Goal: Task Accomplishment & Management: Complete application form

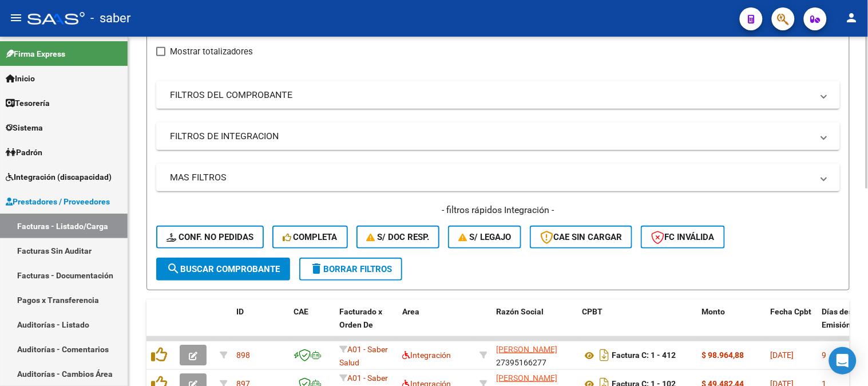
scroll to position [73, 0]
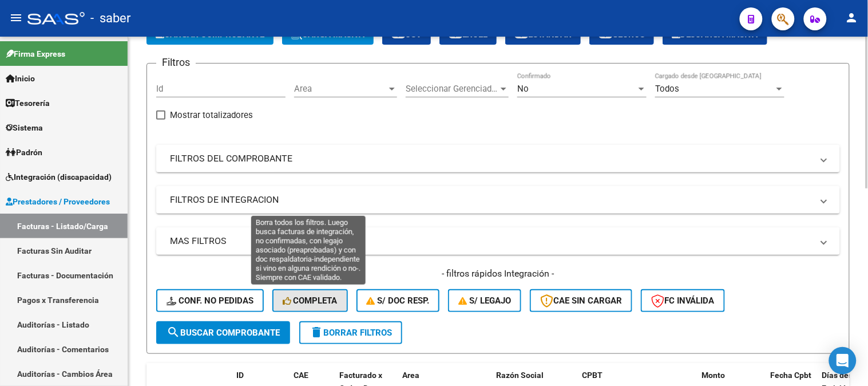
click at [321, 295] on span "Completa" at bounding box center [310, 300] width 55 height 10
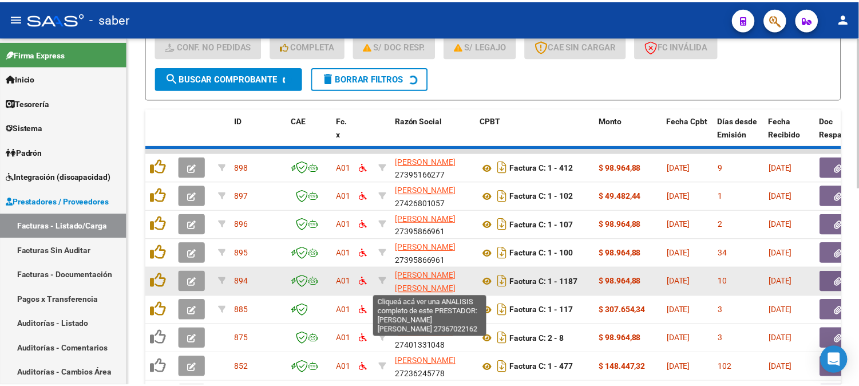
scroll to position [0, 0]
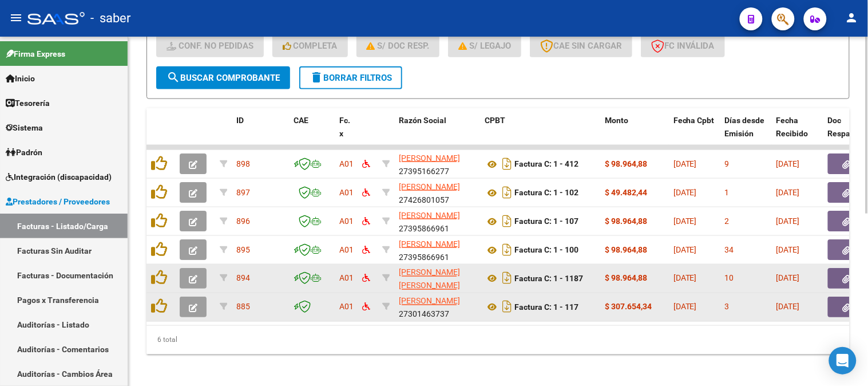
click at [195, 310] on icon "button" at bounding box center [193, 307] width 9 height 9
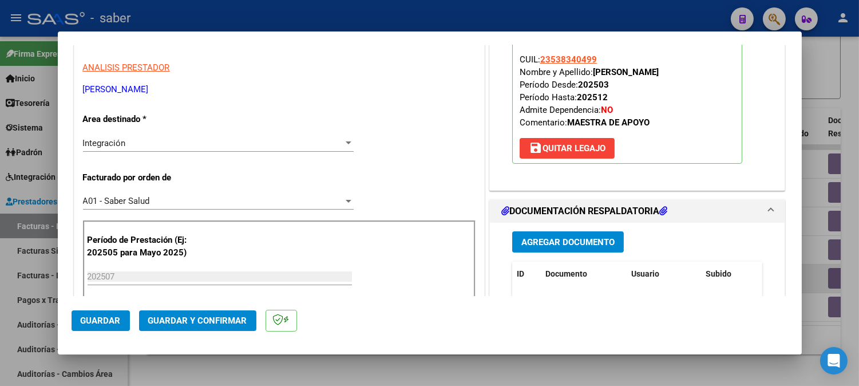
scroll to position [191, 0]
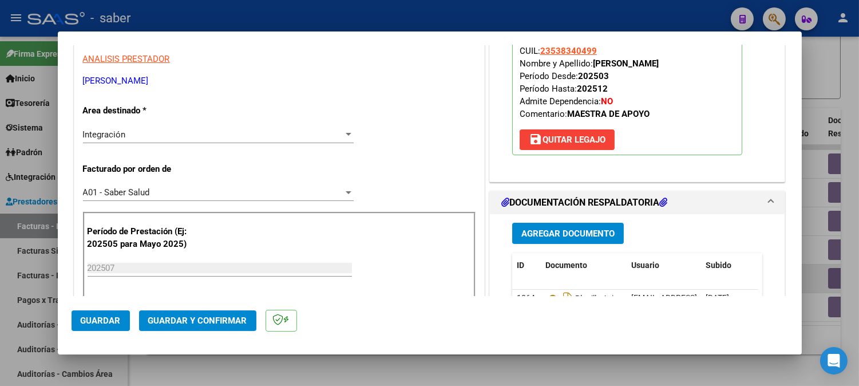
click at [196, 320] on span "Guardar y Confirmar" at bounding box center [197, 320] width 99 height 10
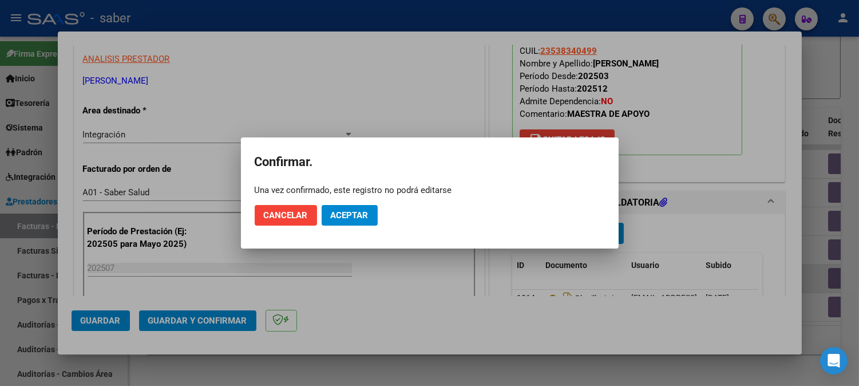
drag, startPoint x: 382, startPoint y: 186, endPoint x: 376, endPoint y: 204, distance: 18.6
click at [382, 188] on div "Una vez confirmado, este registro no podrá editarse" at bounding box center [430, 189] width 350 height 11
click at [369, 211] on button "Aceptar" at bounding box center [350, 215] width 56 height 21
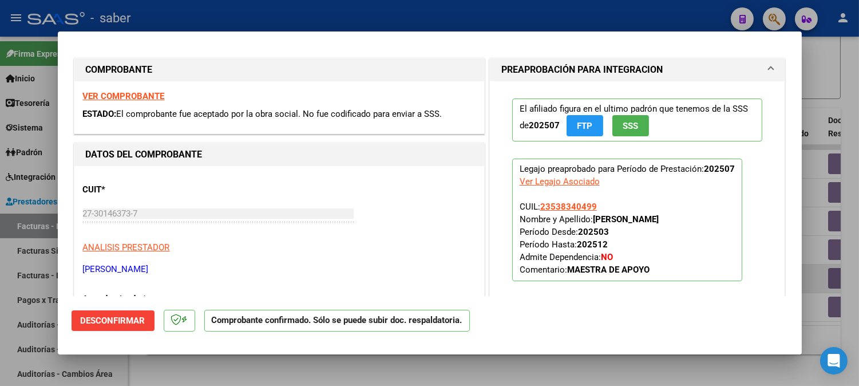
scroll to position [0, 0]
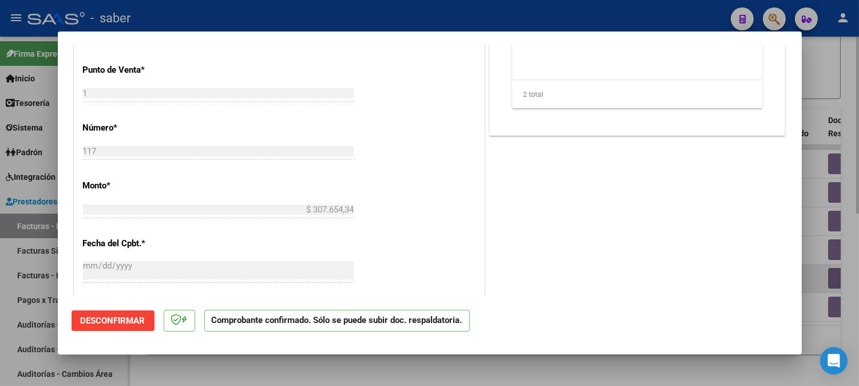
drag, startPoint x: 830, startPoint y: 115, endPoint x: 823, endPoint y: 117, distance: 7.2
click at [829, 115] on div at bounding box center [429, 193] width 859 height 386
type input "$ 0,00"
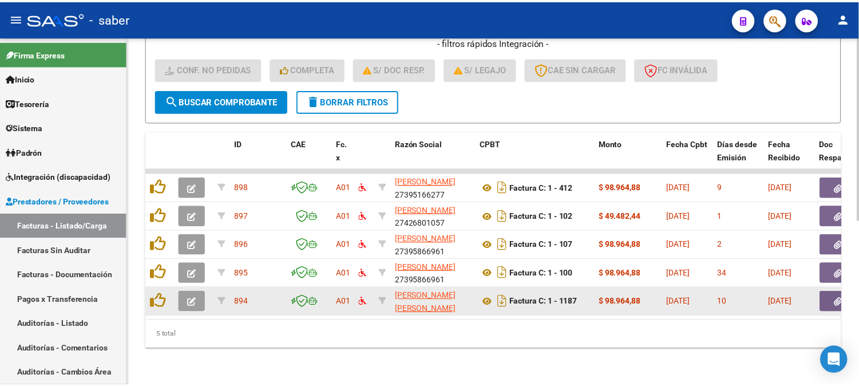
scroll to position [312, 0]
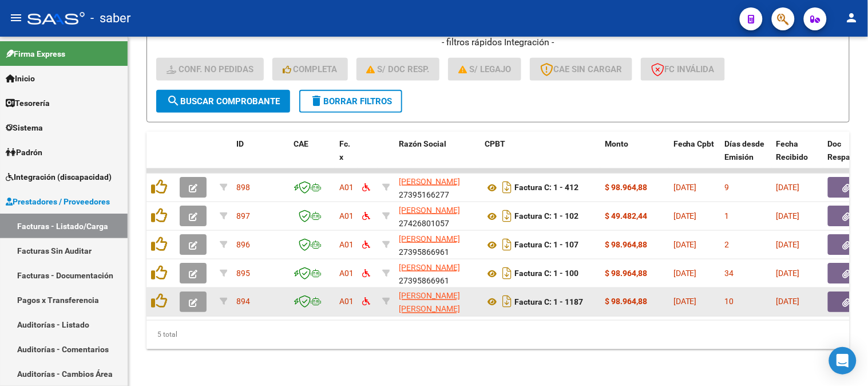
click at [196, 298] on icon "button" at bounding box center [193, 302] width 9 height 9
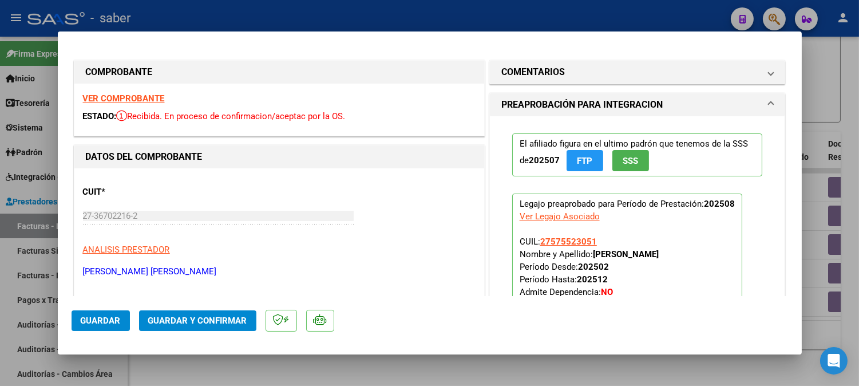
click at [128, 96] on strong "VER COMPROBANTE" at bounding box center [124, 98] width 82 height 10
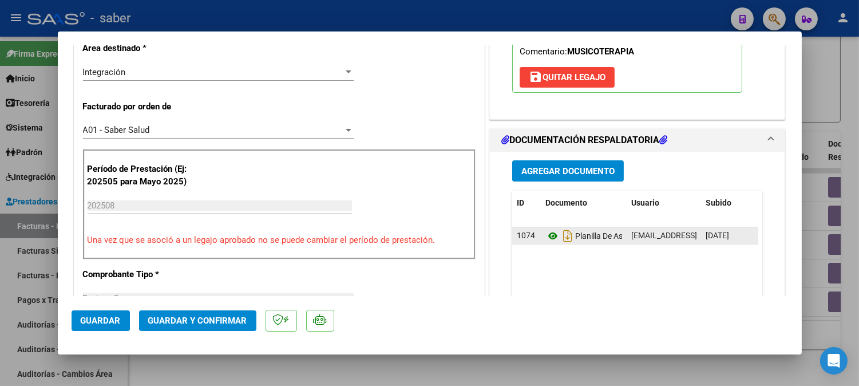
scroll to position [254, 0]
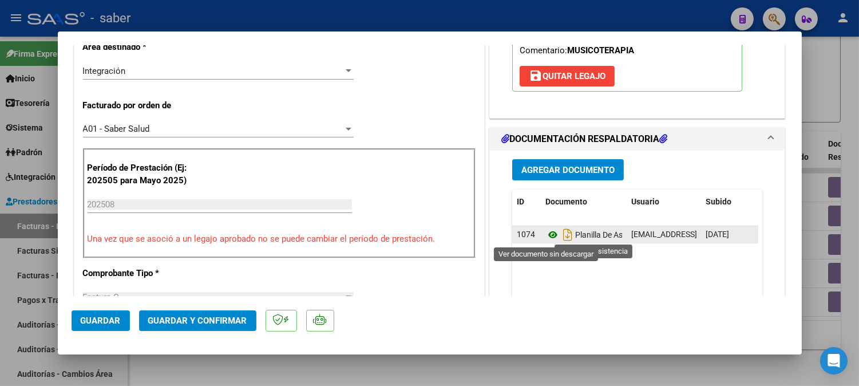
click at [545, 231] on icon at bounding box center [552, 235] width 15 height 14
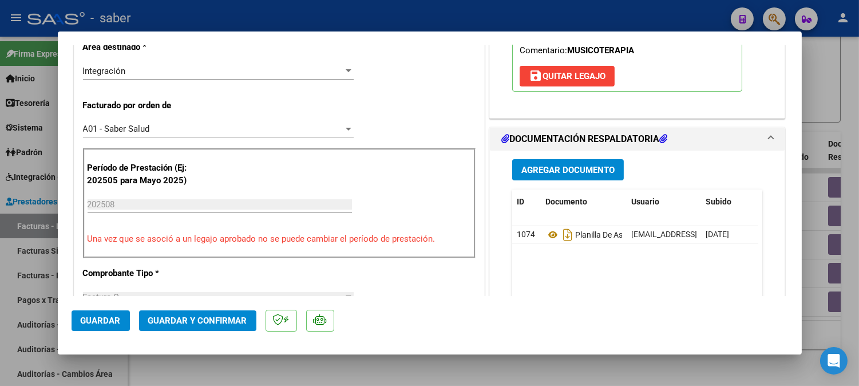
click at [211, 324] on span "Guardar y Confirmar" at bounding box center [197, 320] width 99 height 10
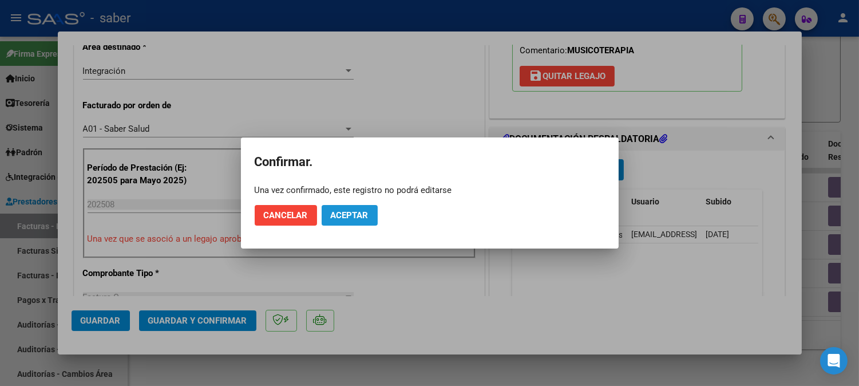
click at [354, 216] on span "Aceptar" at bounding box center [350, 215] width 38 height 10
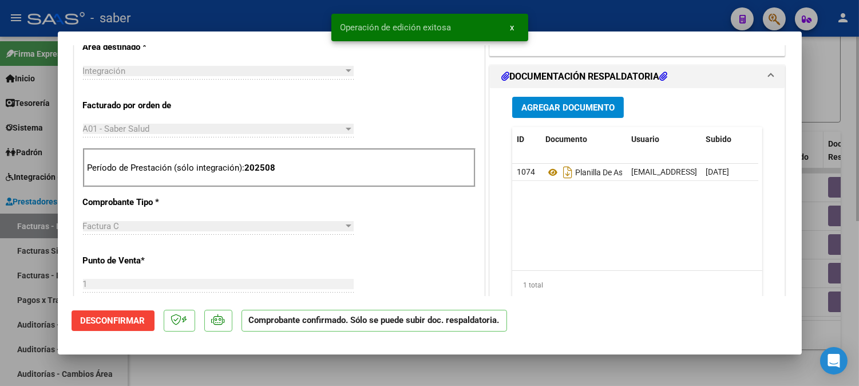
click at [823, 129] on div at bounding box center [429, 193] width 859 height 386
type input "$ 0,00"
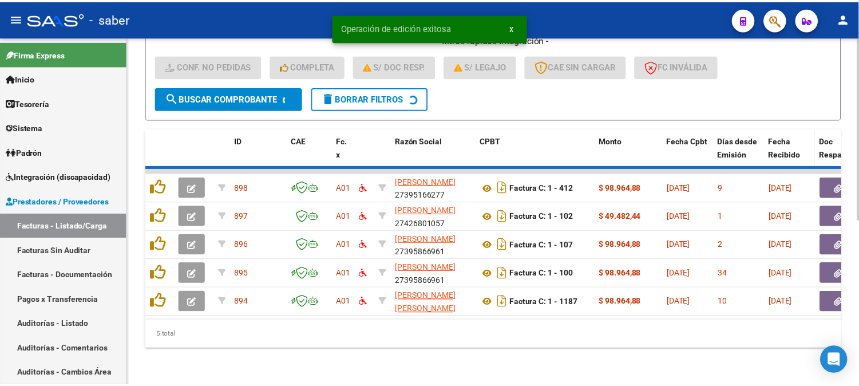
scroll to position [283, 0]
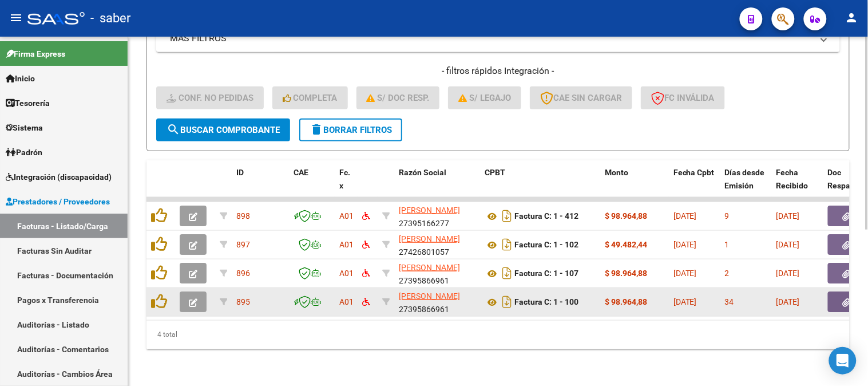
click at [193, 298] on icon "button" at bounding box center [193, 302] width 9 height 9
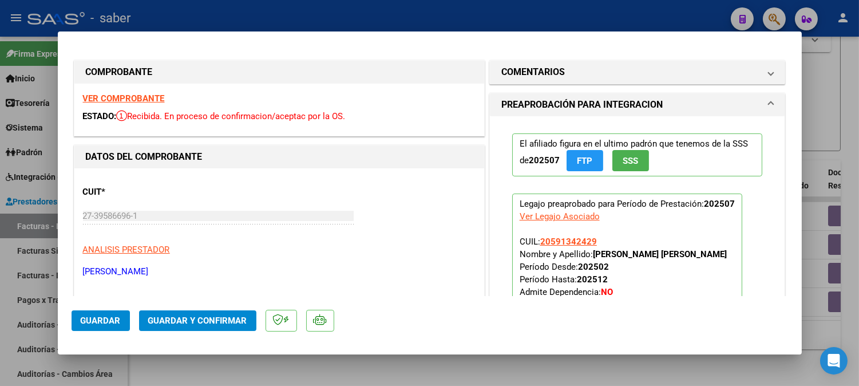
click at [134, 97] on strong "VER COMPROBANTE" at bounding box center [124, 98] width 82 height 10
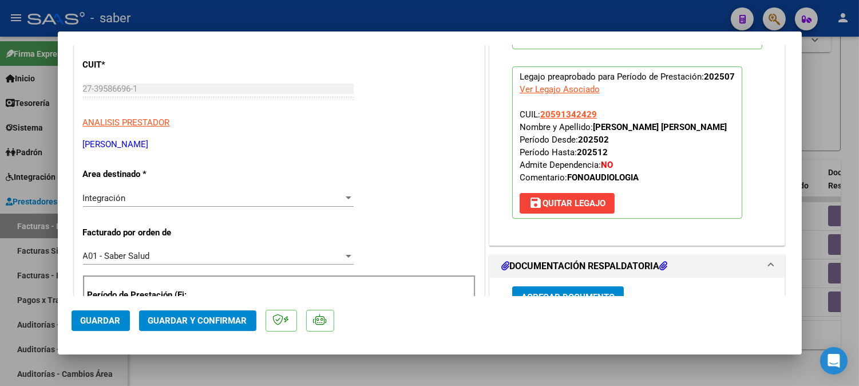
scroll to position [254, 0]
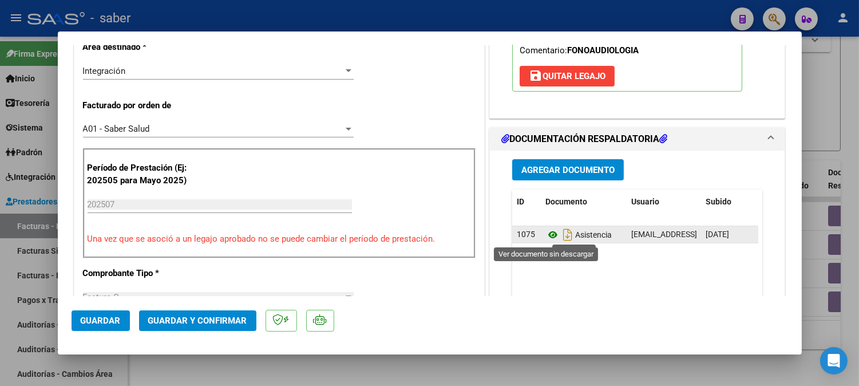
click at [548, 233] on icon at bounding box center [552, 235] width 15 height 14
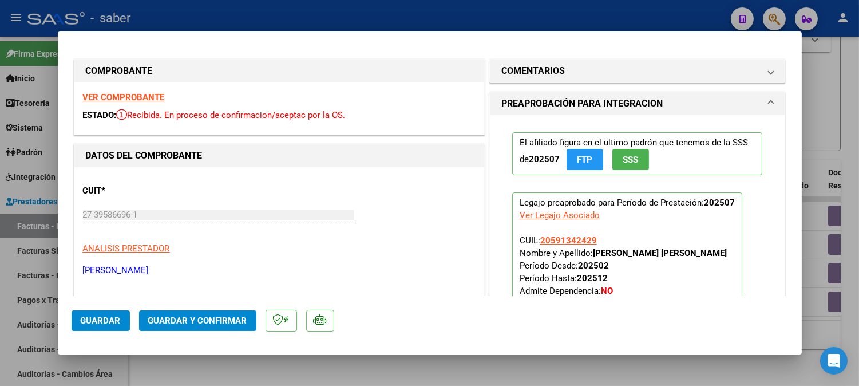
scroll to position [0, 0]
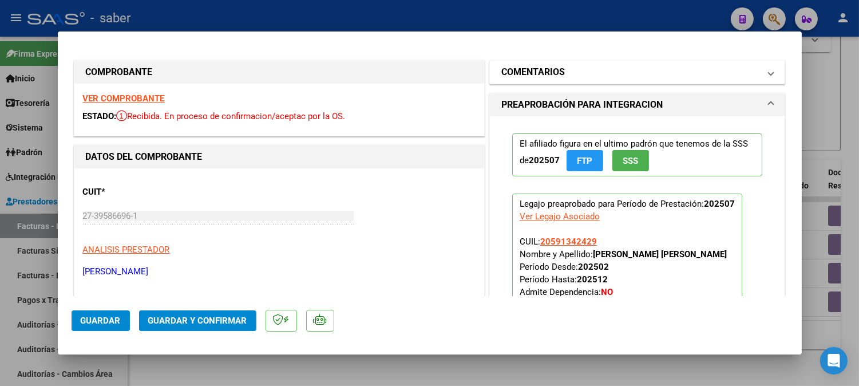
click at [571, 73] on mat-panel-title "COMENTARIOS" at bounding box center [630, 72] width 259 height 14
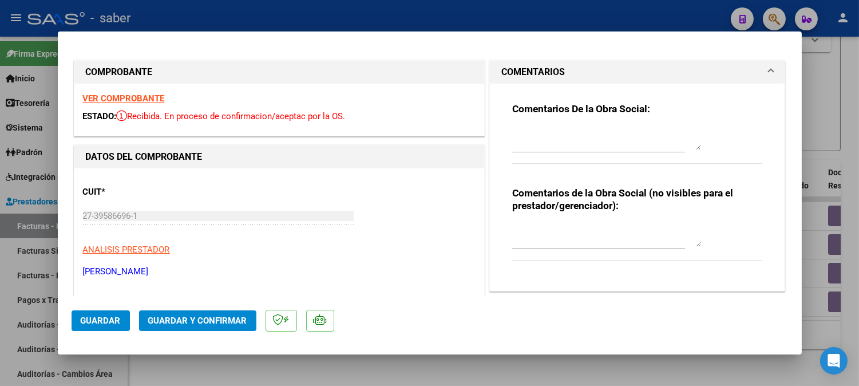
click at [540, 134] on textarea at bounding box center [606, 138] width 189 height 23
type textarea "l"
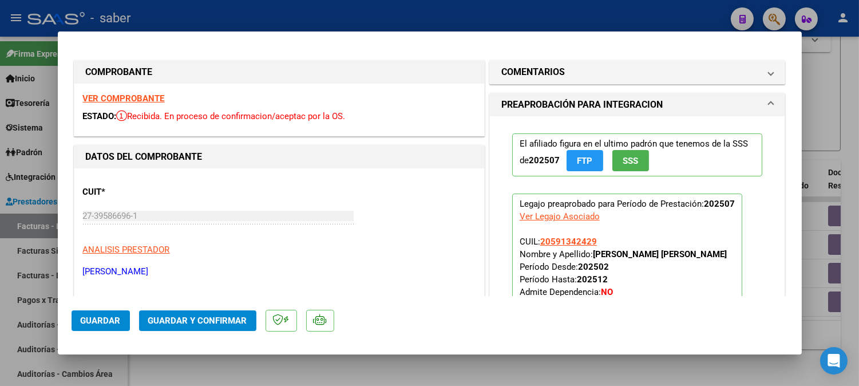
click at [595, 77] on mat-panel-title "COMENTARIOS" at bounding box center [630, 72] width 259 height 14
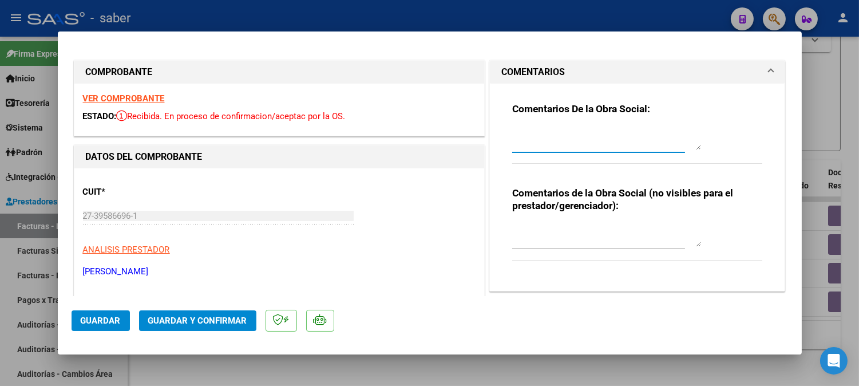
click at [548, 135] on textarea at bounding box center [606, 138] width 189 height 23
type textarea "l"
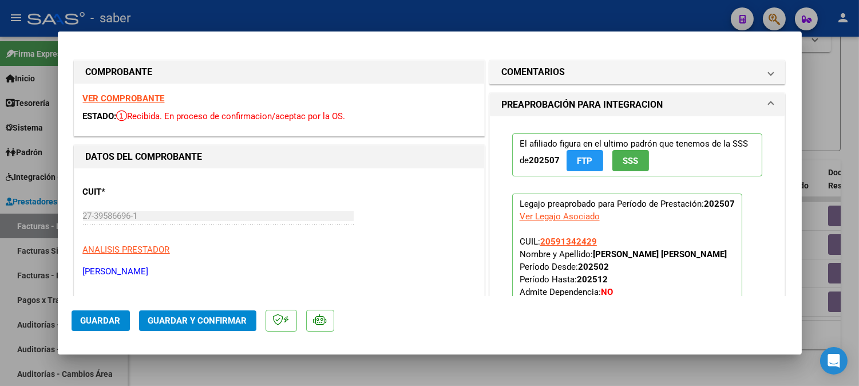
click at [561, 71] on mat-panel-title "COMENTARIOS" at bounding box center [630, 72] width 259 height 14
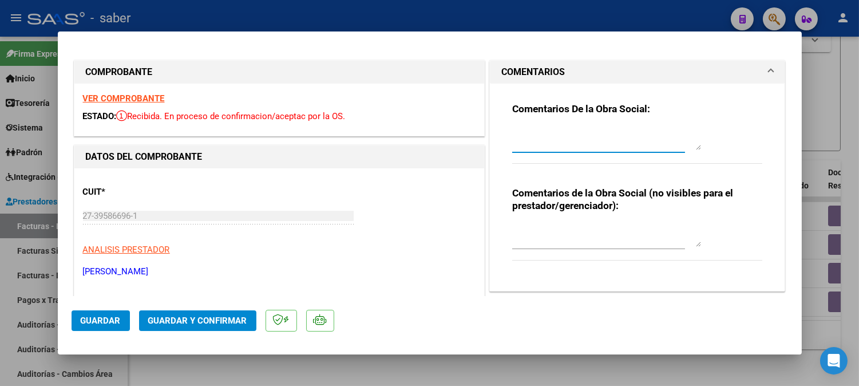
click at [565, 136] on textarea at bounding box center [606, 138] width 189 height 23
type textarea "La planilla de asistencia NO corresponde al beneficiario que se factura"
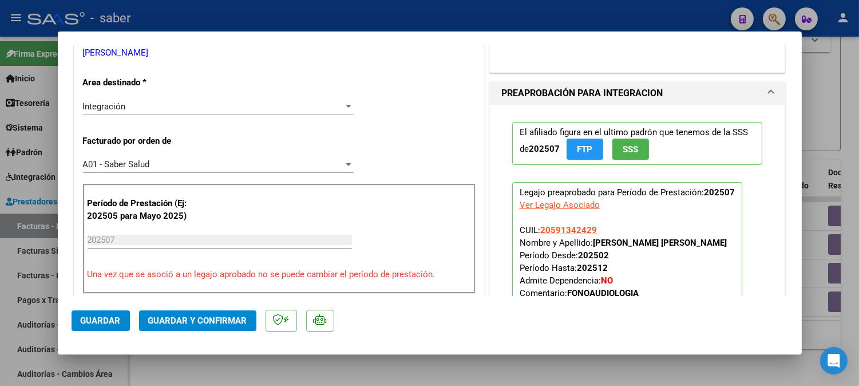
scroll to position [346, 0]
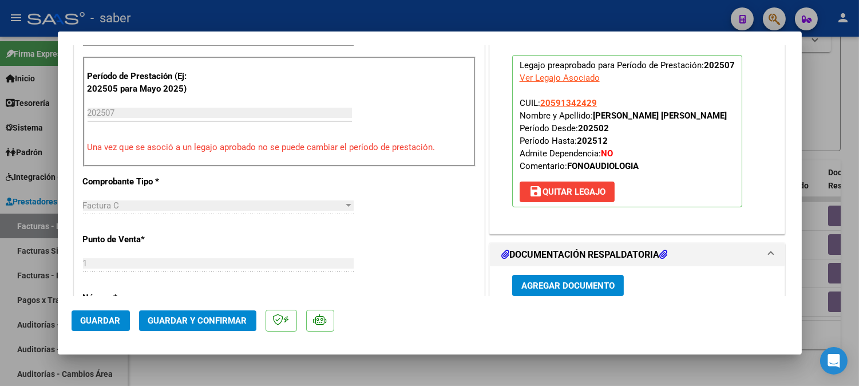
click at [564, 195] on span "save [PERSON_NAME]" at bounding box center [567, 192] width 77 height 10
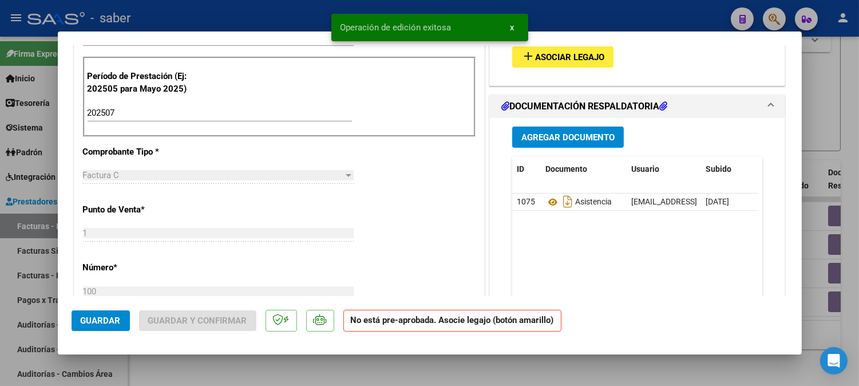
click at [110, 315] on span "Guardar" at bounding box center [101, 320] width 40 height 10
click at [831, 140] on div at bounding box center [429, 193] width 859 height 386
type input "$ 0,00"
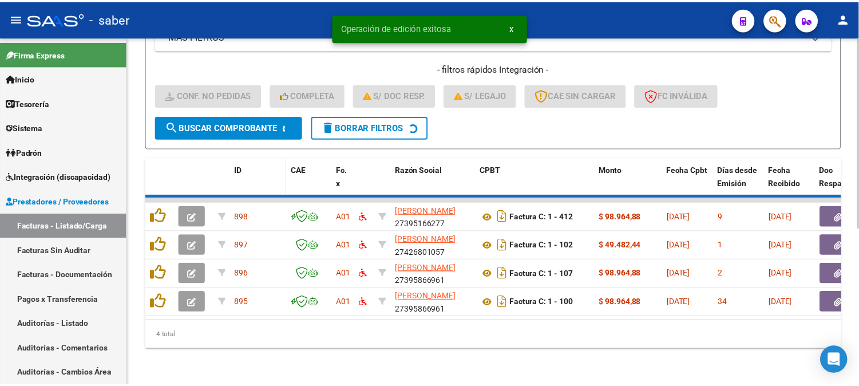
scroll to position [255, 0]
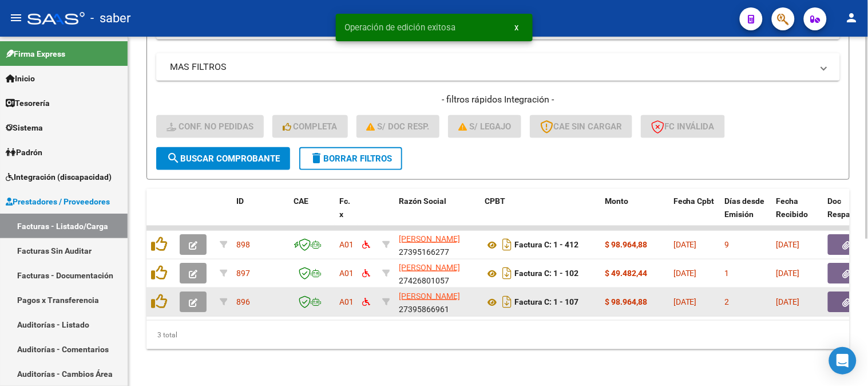
click at [192, 291] on button "button" at bounding box center [193, 301] width 27 height 21
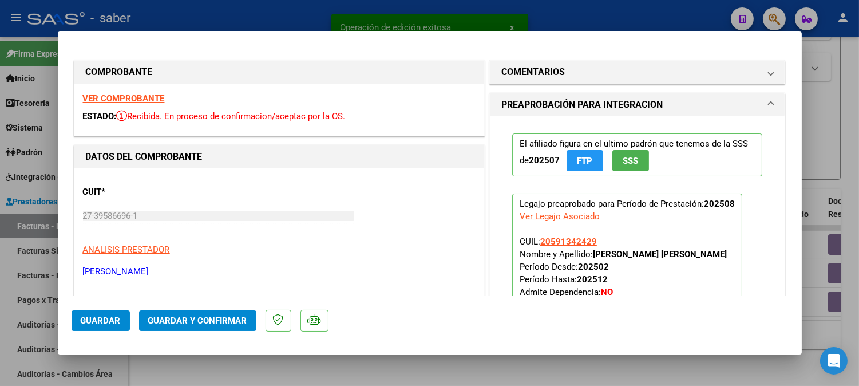
click at [146, 96] on strong "VER COMPROBANTE" at bounding box center [124, 98] width 82 height 10
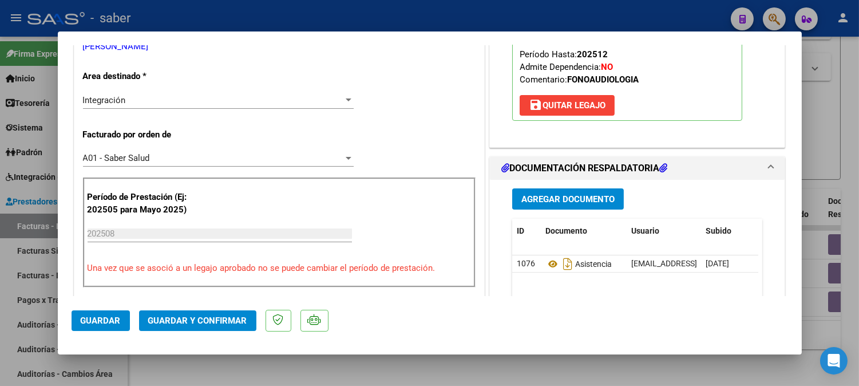
scroll to position [254, 0]
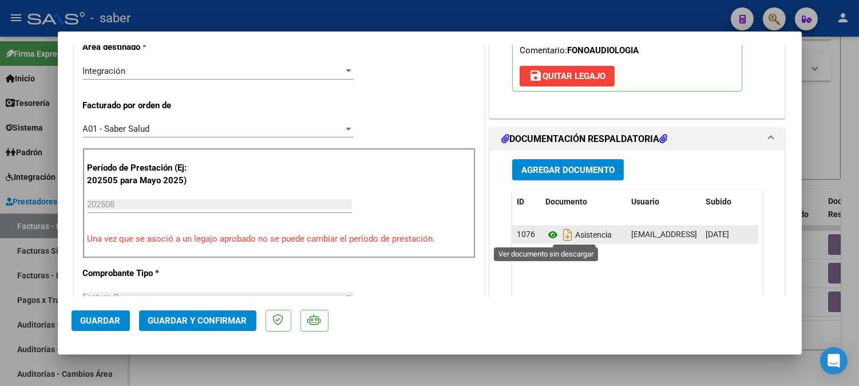
click at [546, 236] on icon at bounding box center [552, 235] width 15 height 14
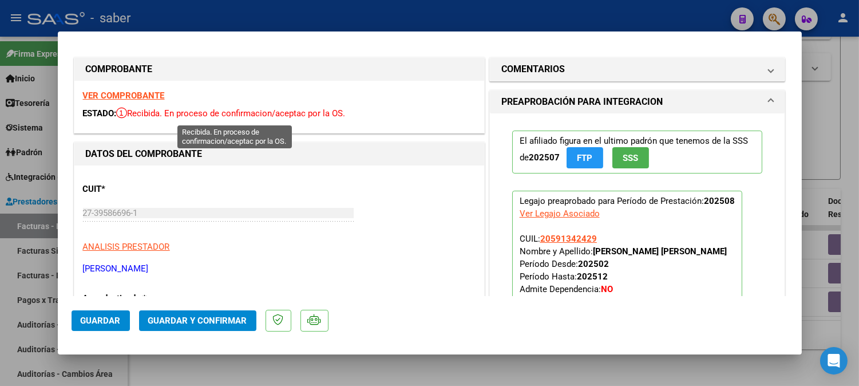
scroll to position [0, 0]
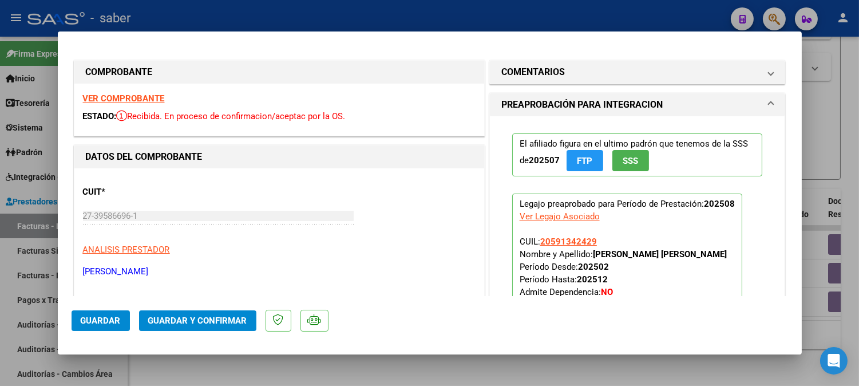
click at [118, 95] on strong "VER COMPROBANTE" at bounding box center [124, 98] width 82 height 10
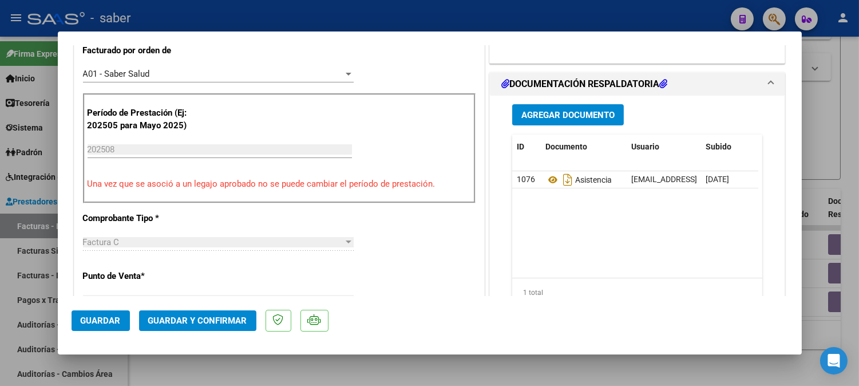
scroll to position [318, 0]
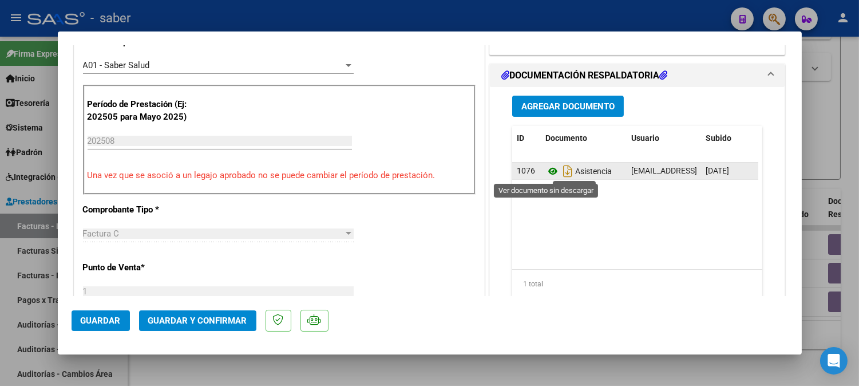
click at [545, 173] on icon at bounding box center [552, 171] width 15 height 14
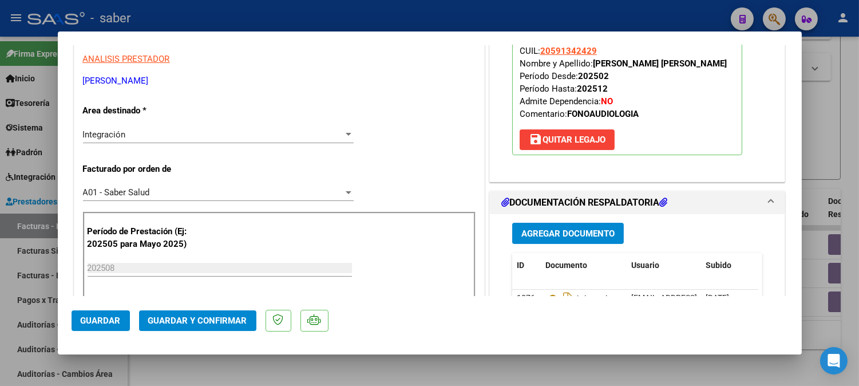
scroll to position [0, 0]
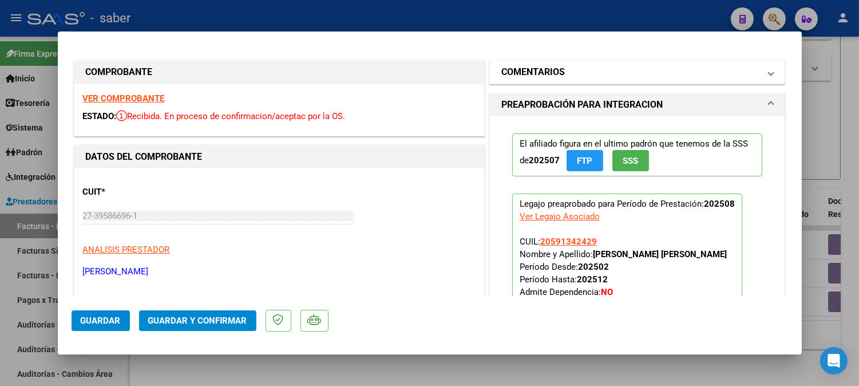
click at [601, 77] on mat-panel-title "COMENTARIOS" at bounding box center [630, 72] width 259 height 14
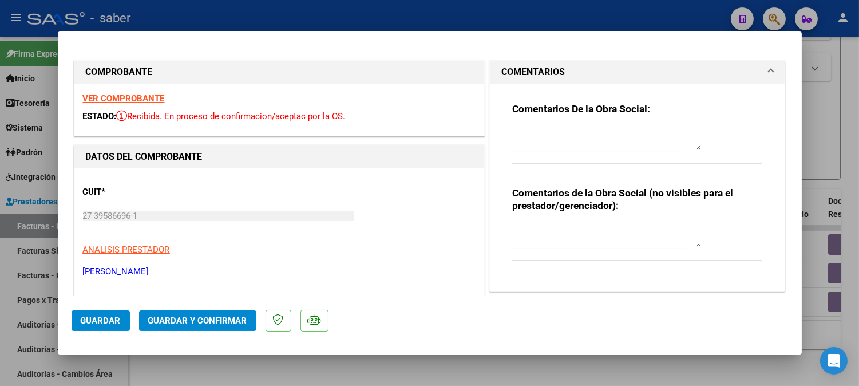
click at [566, 144] on textarea at bounding box center [606, 138] width 189 height 23
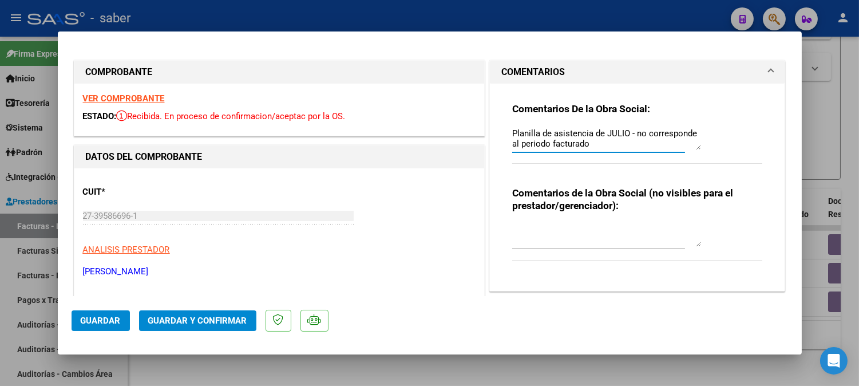
type textarea "Planilla de asistencia de JULIO - no corresponde al periodo facturado"
click at [98, 323] on span "Guardar" at bounding box center [101, 320] width 40 height 10
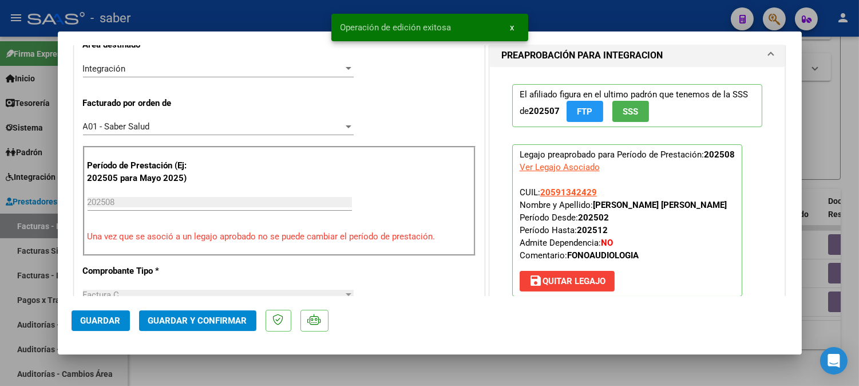
scroll to position [318, 0]
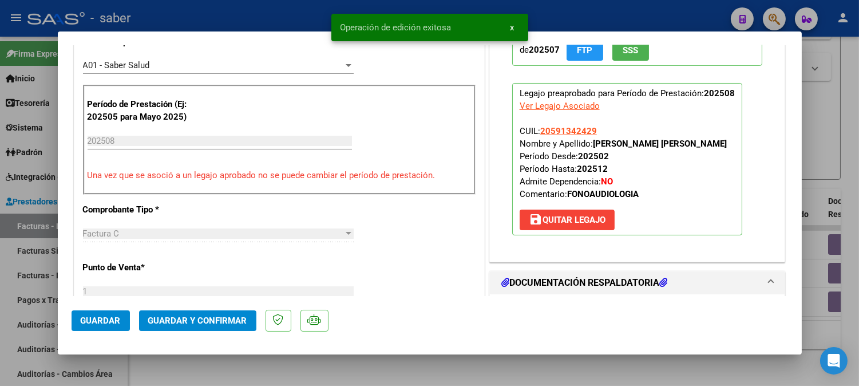
click at [570, 217] on span "save [PERSON_NAME]" at bounding box center [567, 220] width 77 height 10
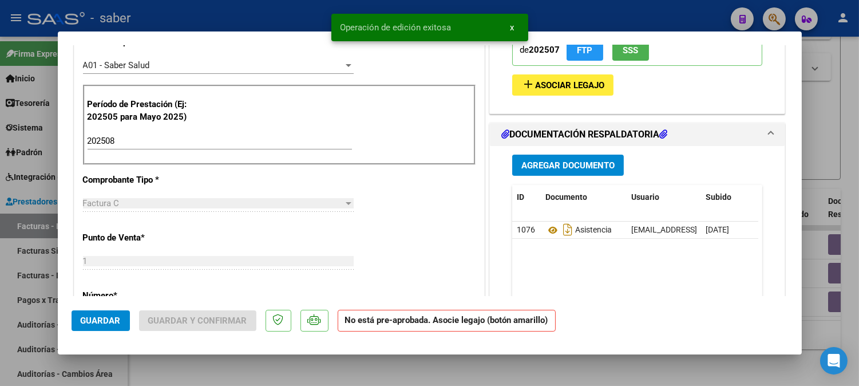
click at [94, 325] on span "Guardar" at bounding box center [101, 320] width 40 height 10
click at [816, 158] on div at bounding box center [429, 193] width 859 height 386
type input "$ 0,00"
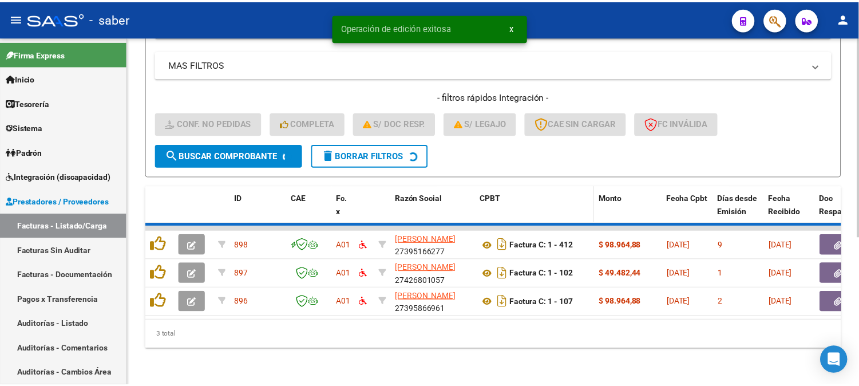
scroll to position [226, 0]
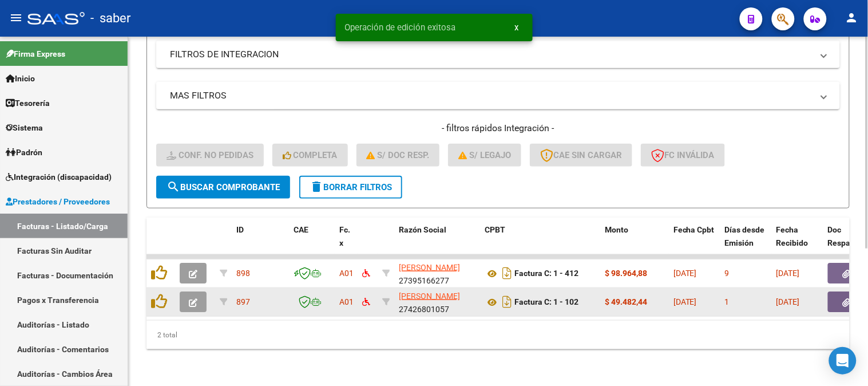
click at [196, 291] on button "button" at bounding box center [193, 301] width 27 height 21
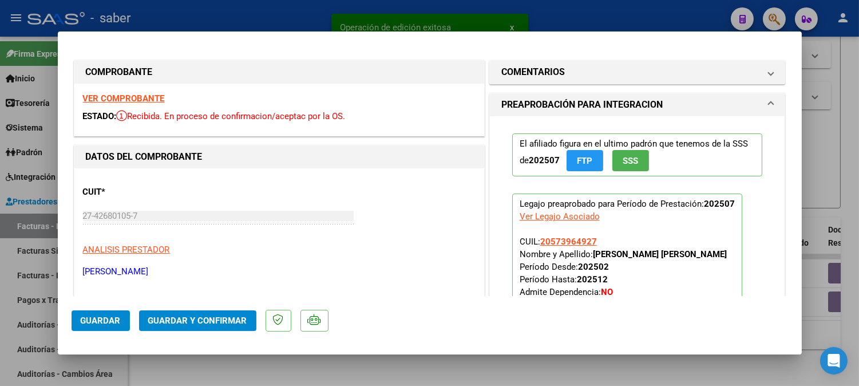
click at [132, 90] on div "VER COMPROBANTE ESTADO: Recibida. En proceso de confirmacion/aceptac por la OS." at bounding box center [279, 110] width 410 height 52
click at [132, 94] on strong "VER COMPROBANTE" at bounding box center [124, 98] width 82 height 10
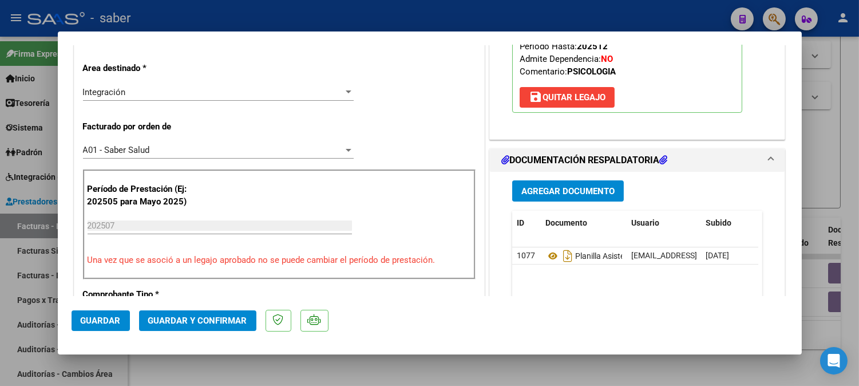
scroll to position [254, 0]
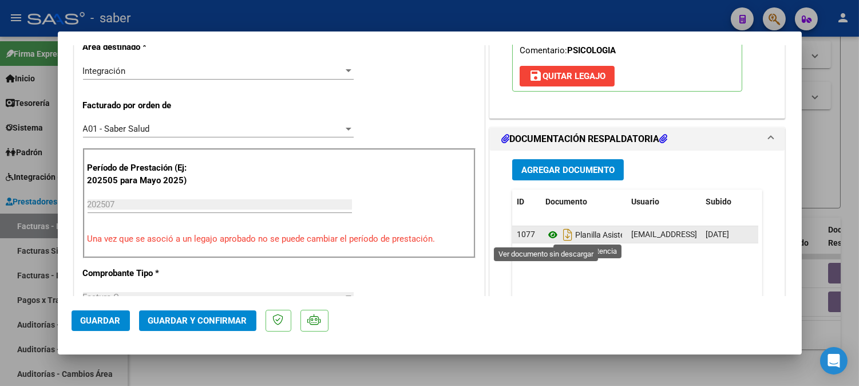
click at [546, 231] on icon at bounding box center [552, 235] width 15 height 14
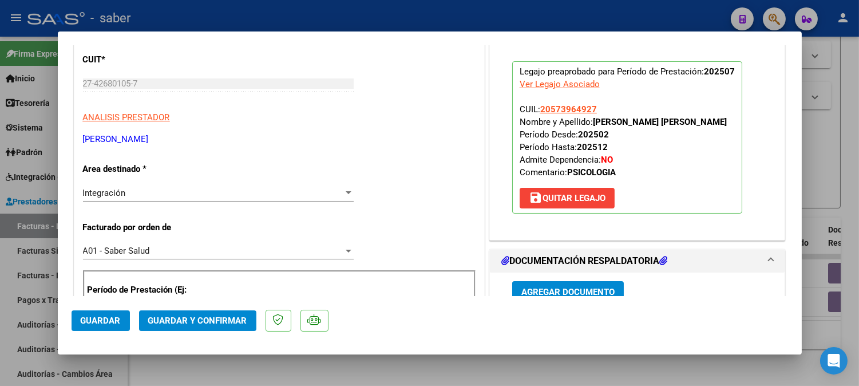
scroll to position [127, 0]
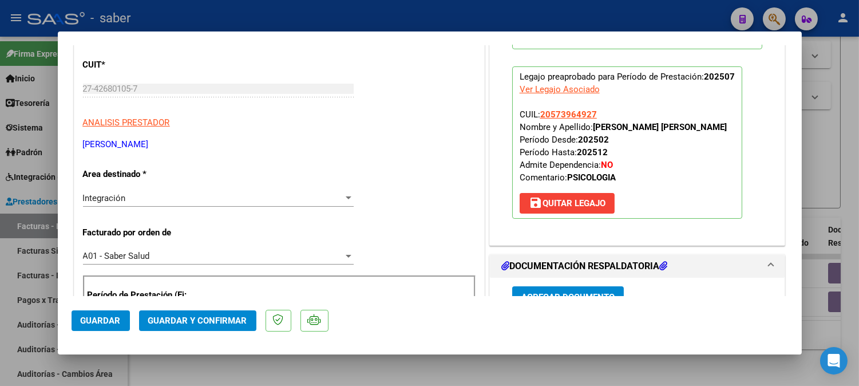
click at [219, 314] on button "Guardar y Confirmar" at bounding box center [197, 320] width 117 height 21
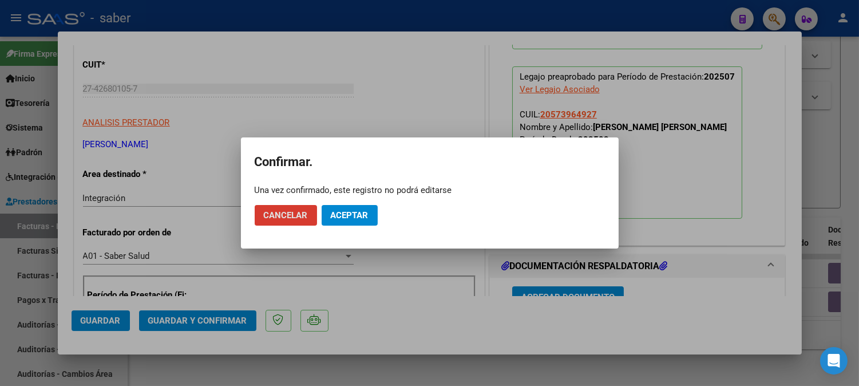
click at [362, 216] on span "Aceptar" at bounding box center [350, 215] width 38 height 10
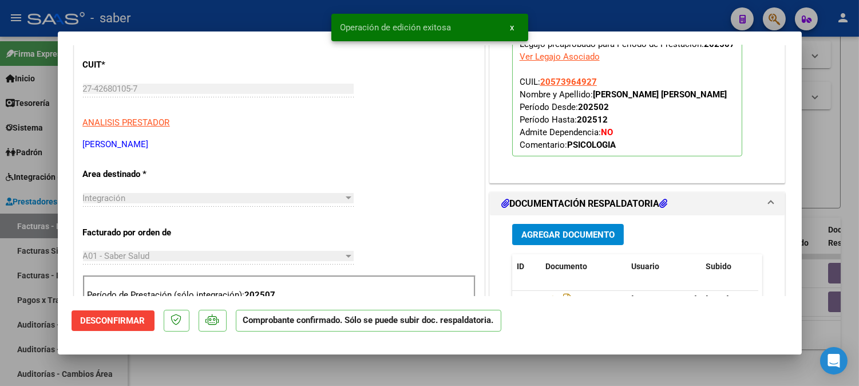
click at [829, 163] on div at bounding box center [429, 193] width 859 height 386
type input "$ 0,00"
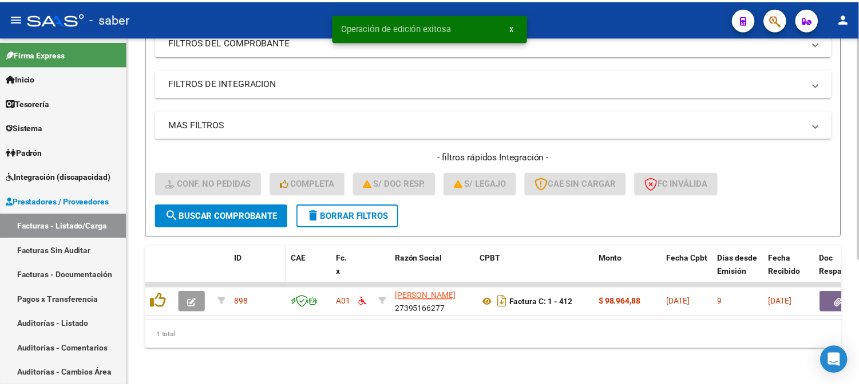
scroll to position [197, 0]
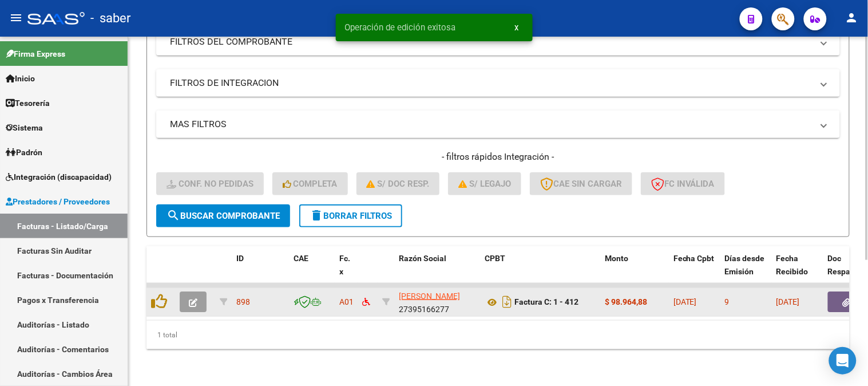
click at [193, 298] on icon "button" at bounding box center [193, 302] width 9 height 9
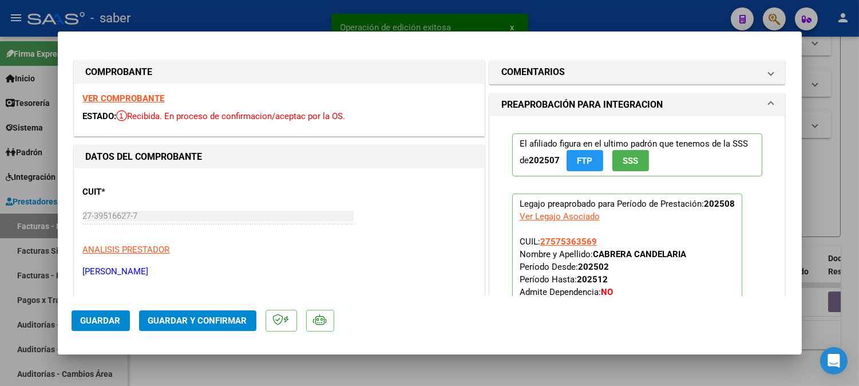
click at [144, 101] on strong "VER COMPROBANTE" at bounding box center [124, 98] width 82 height 10
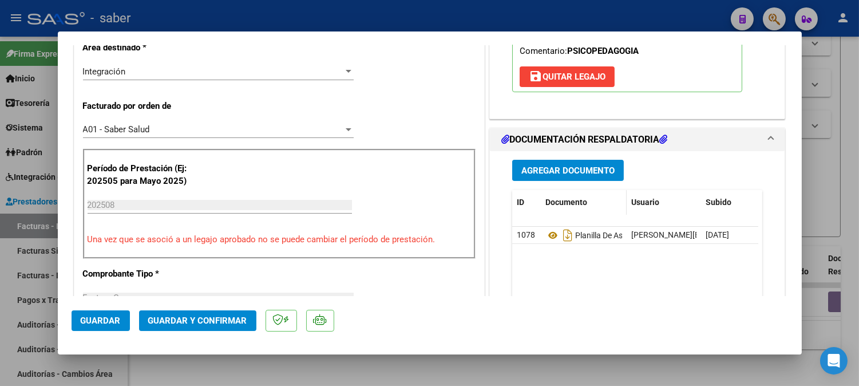
scroll to position [254, 0]
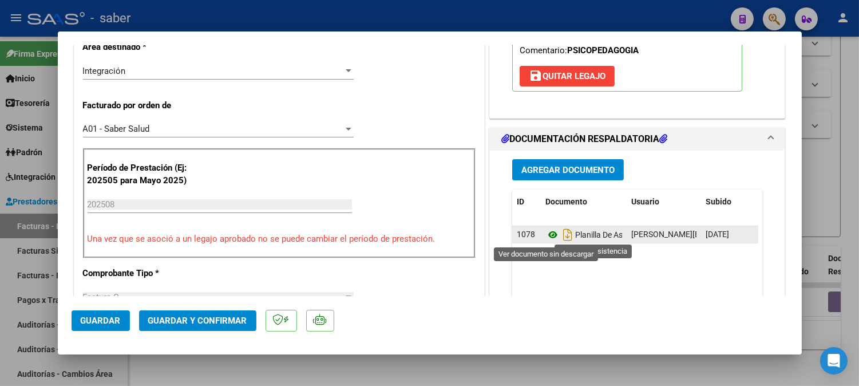
click at [545, 235] on icon at bounding box center [552, 235] width 15 height 14
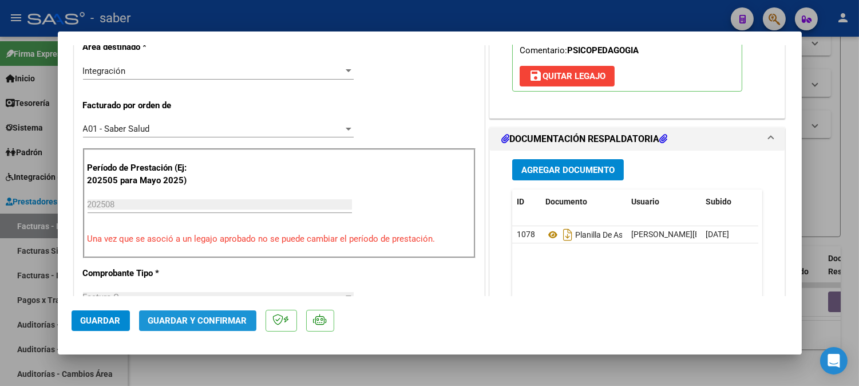
click at [211, 323] on span "Guardar y Confirmar" at bounding box center [197, 320] width 99 height 10
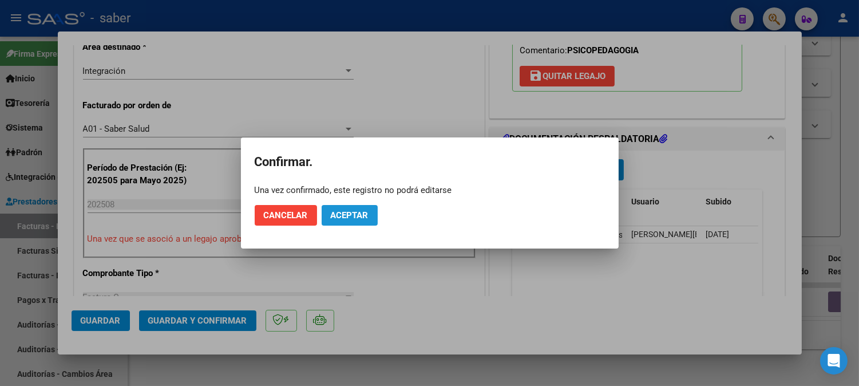
click at [332, 210] on span "Aceptar" at bounding box center [350, 215] width 38 height 10
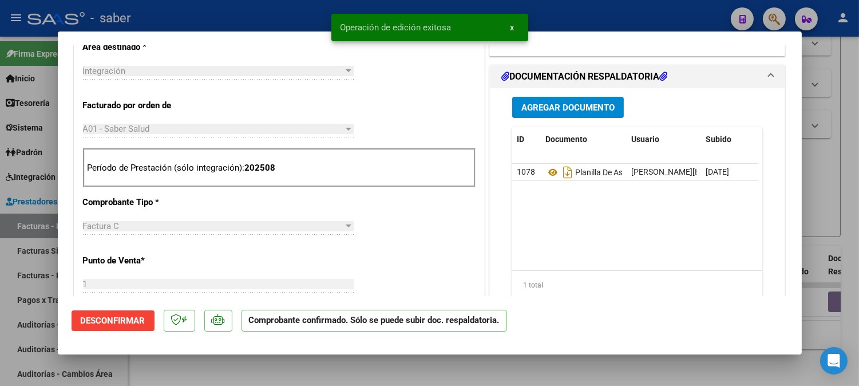
click at [825, 66] on div at bounding box center [429, 193] width 859 height 386
type input "$ 0,00"
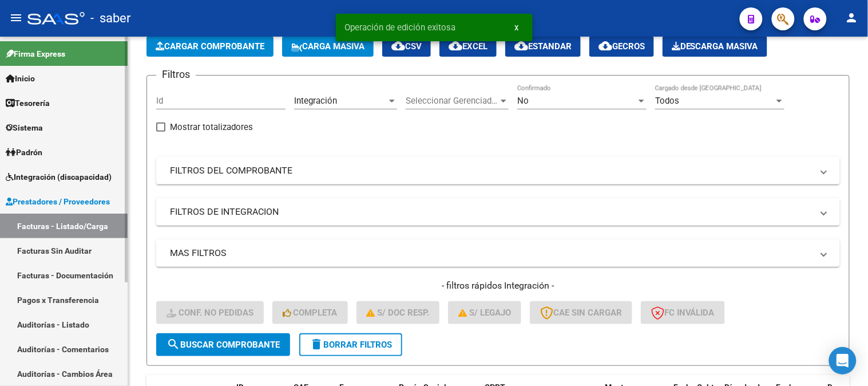
scroll to position [51, 0]
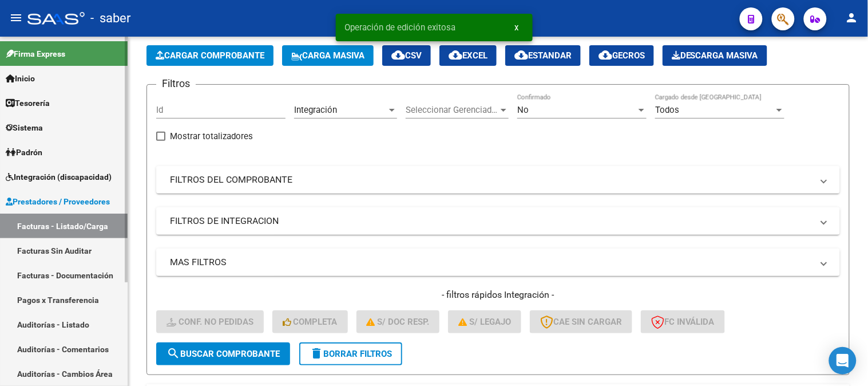
click at [70, 221] on link "Facturas - Listado/Carga" at bounding box center [64, 225] width 128 height 25
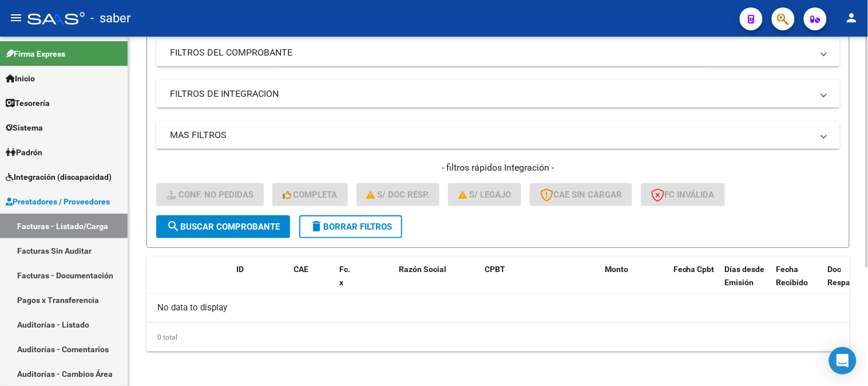
click at [340, 221] on span "delete Borrar Filtros" at bounding box center [351, 226] width 82 height 10
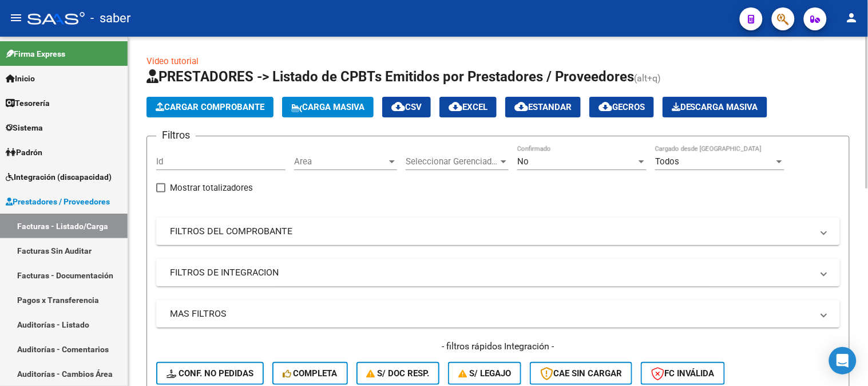
scroll to position [191, 0]
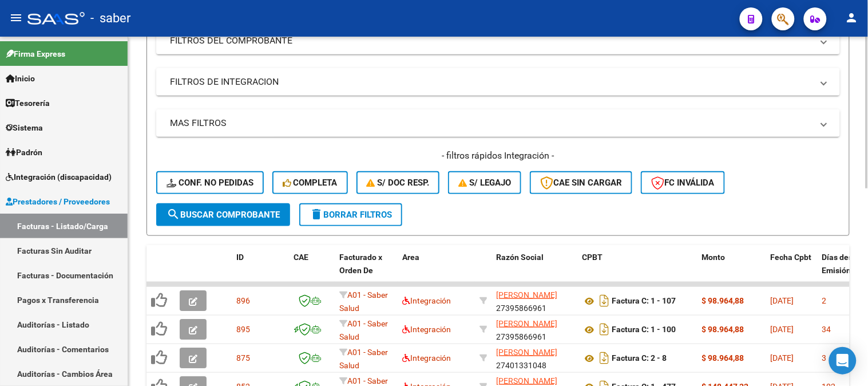
click at [206, 166] on div "- filtros rápidos Integración - Conf. no pedidas Completa S/ Doc Resp. S/ legaj…" at bounding box center [498, 176] width 684 height 54
click at [212, 183] on span "Conf. no pedidas" at bounding box center [210, 182] width 87 height 10
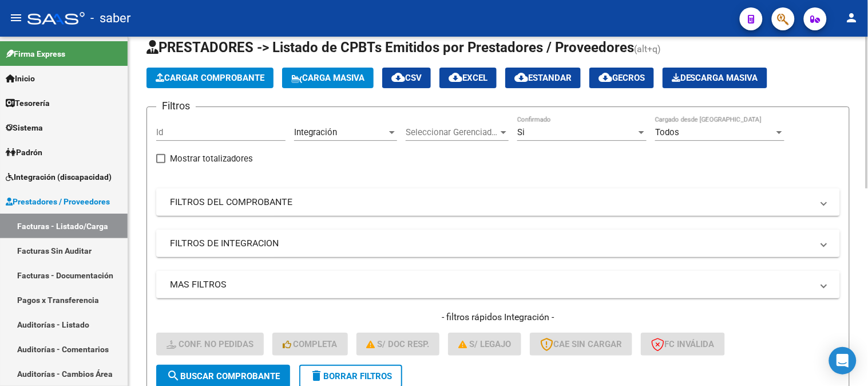
scroll to position [9, 0]
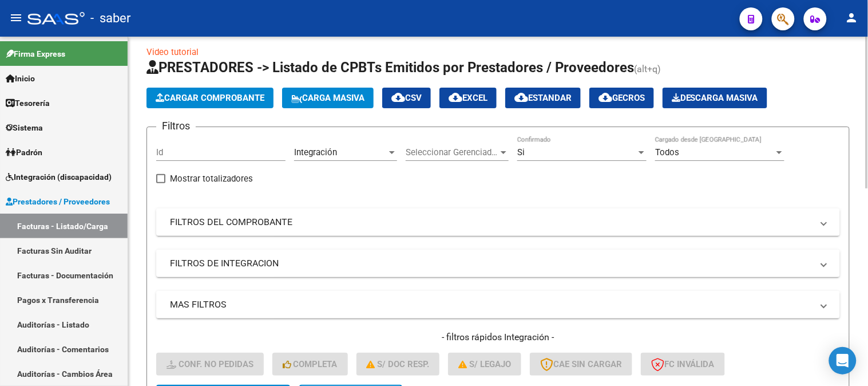
click at [719, 94] on span "Descarga Masiva" at bounding box center [715, 98] width 86 height 10
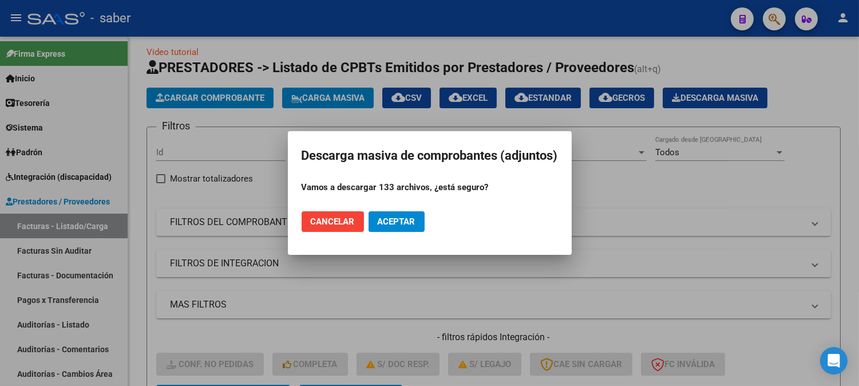
click at [387, 217] on span "Aceptar" at bounding box center [397, 221] width 38 height 10
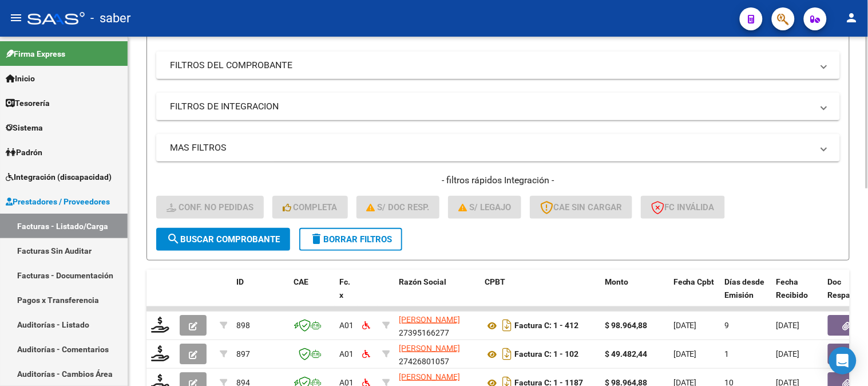
scroll to position [136, 0]
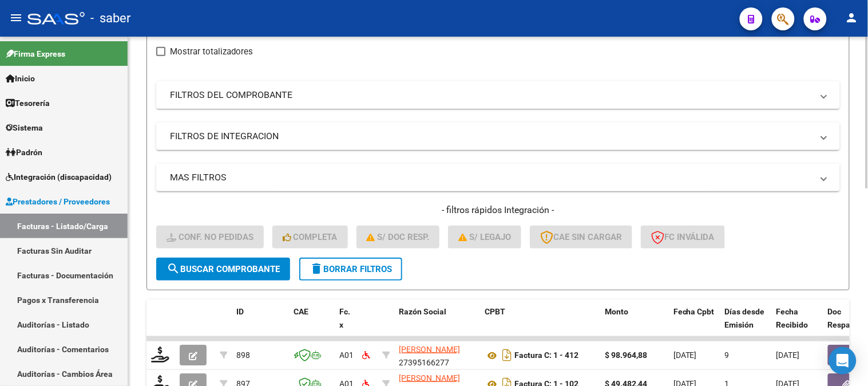
click at [433, 101] on mat-panel-title "FILTROS DEL COMPROBANTE" at bounding box center [491, 95] width 643 height 13
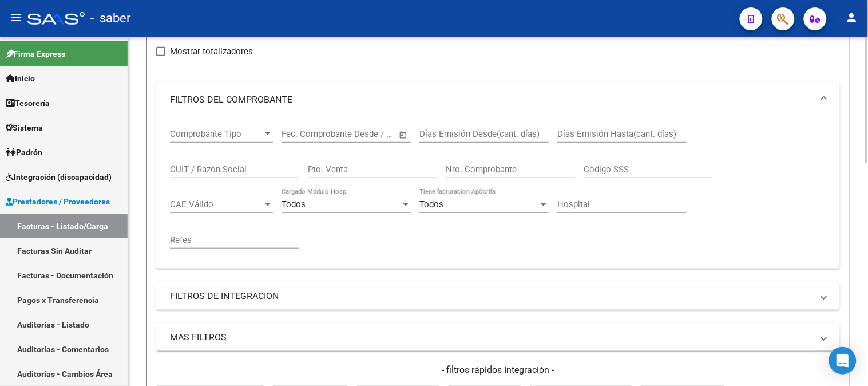
click at [219, 171] on input "CUIT / Razón Social" at bounding box center [234, 169] width 129 height 10
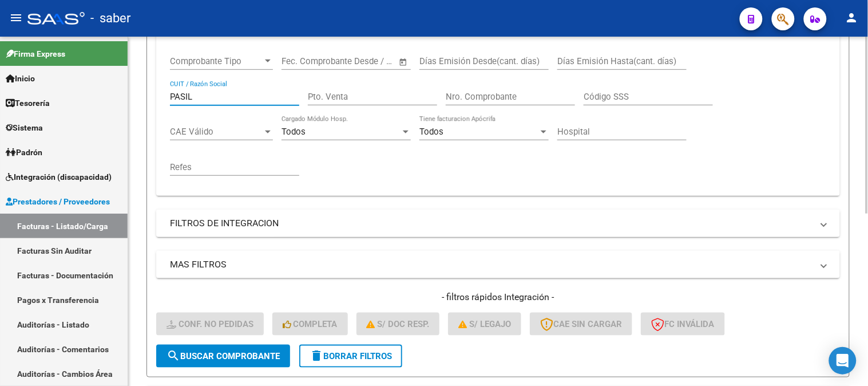
scroll to position [200, 0]
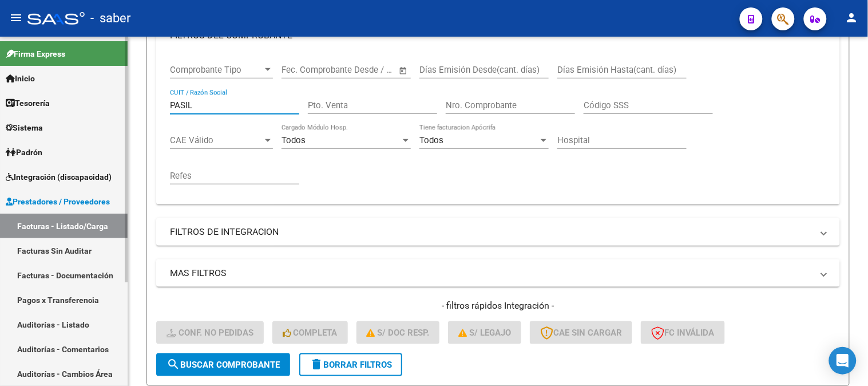
drag, startPoint x: 202, startPoint y: 101, endPoint x: 103, endPoint y: 104, distance: 99.0
click at [104, 103] on mat-sidenav-container "Firma Express Inicio Calendario SSS Instructivos Contacto OS Tesorería Extracto…" at bounding box center [434, 211] width 868 height 349
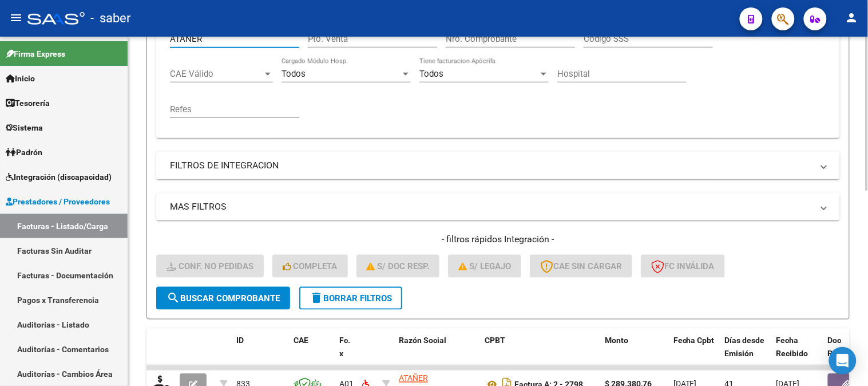
scroll to position [443, 0]
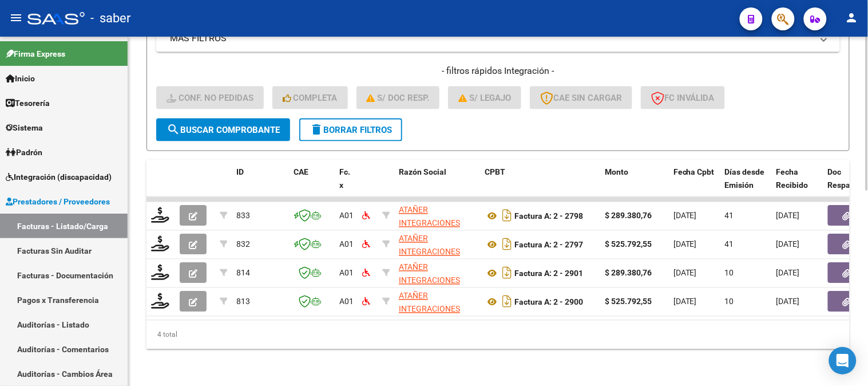
type input "ATAÑER"
click at [61, 178] on span "Integración (discapacidad)" at bounding box center [59, 177] width 106 height 13
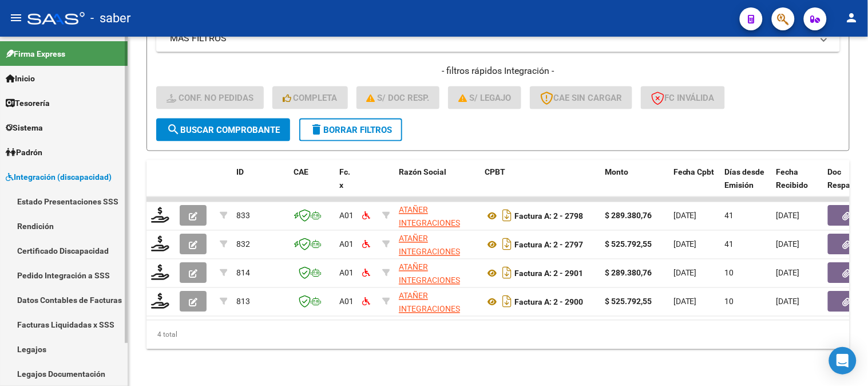
click at [52, 222] on link "Rendición" at bounding box center [64, 225] width 128 height 25
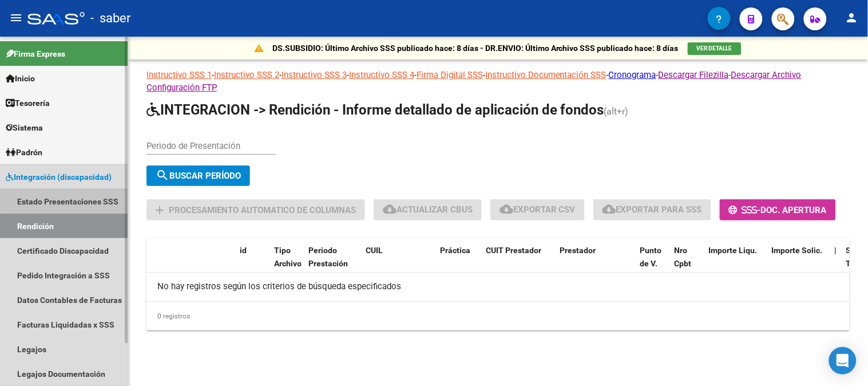
click at [70, 193] on link "Estado Presentaciones SSS" at bounding box center [64, 201] width 128 height 25
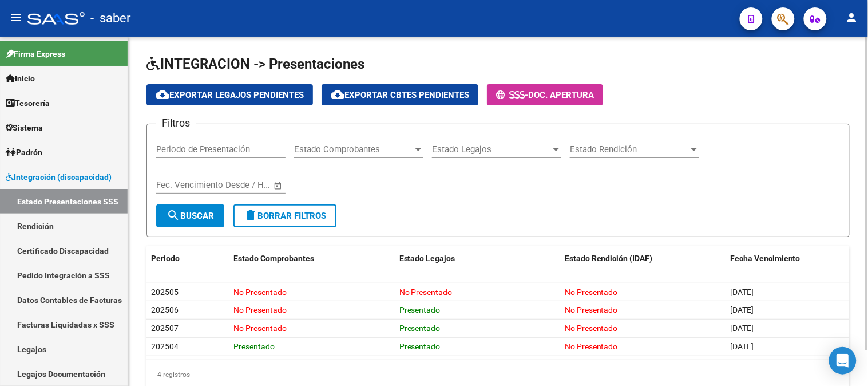
scroll to position [39, 0]
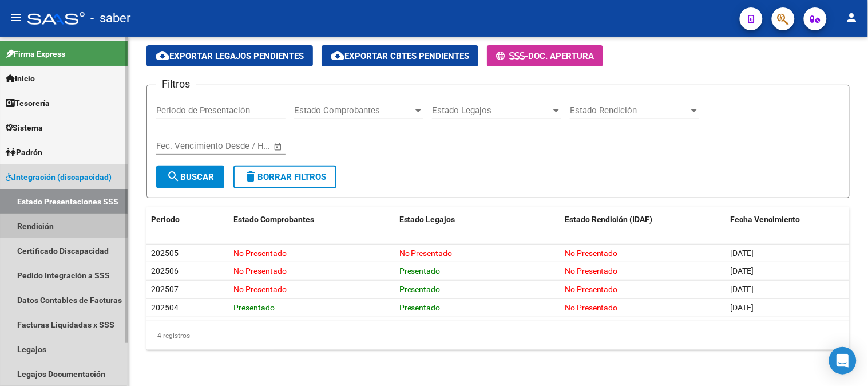
click at [60, 222] on link "Rendición" at bounding box center [64, 225] width 128 height 25
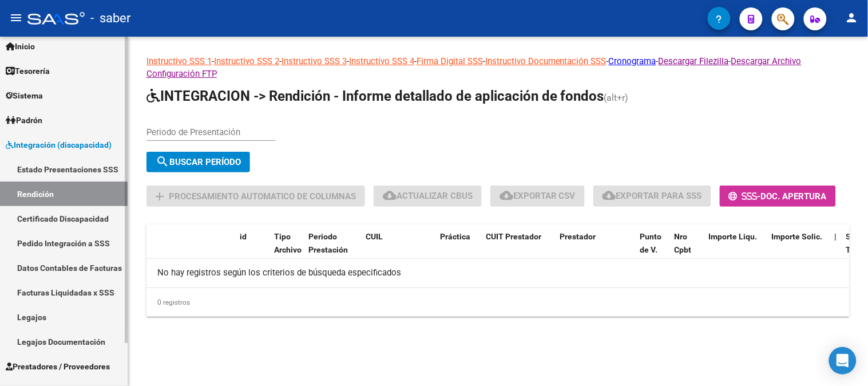
scroll to position [49, 0]
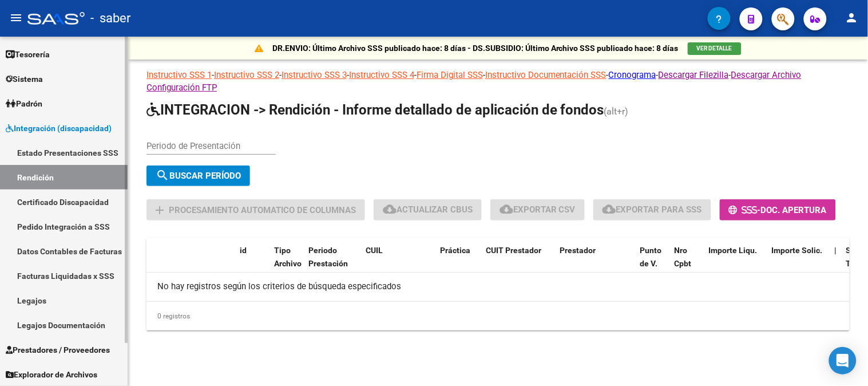
click at [65, 302] on link "Legajos" at bounding box center [64, 300] width 128 height 25
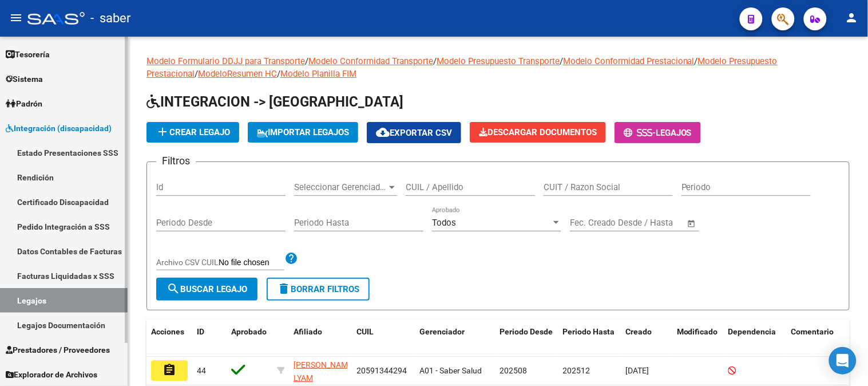
click at [56, 350] on span "Prestadores / Proveedores" at bounding box center [58, 349] width 104 height 13
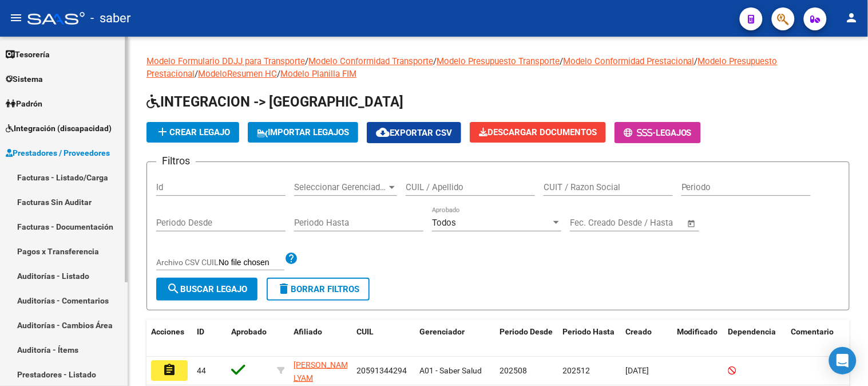
click at [61, 182] on link "Facturas - Listado/Carga" at bounding box center [64, 177] width 128 height 25
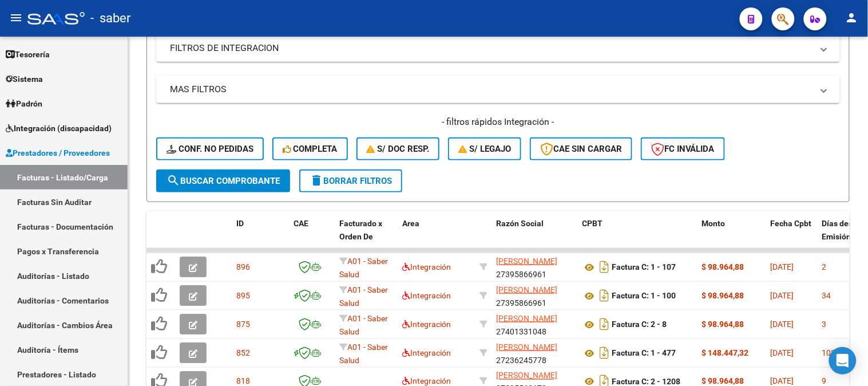
scroll to position [200, 0]
